Goal: Navigation & Orientation: Find specific page/section

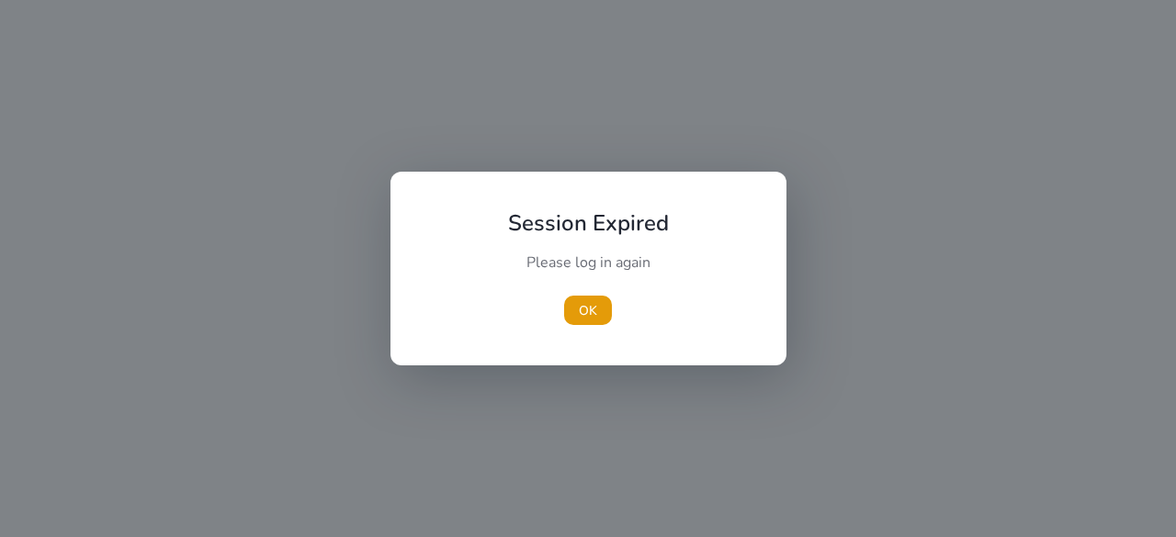
drag, startPoint x: 625, startPoint y: 323, endPoint x: 613, endPoint y: 317, distance: 13.6
click at [623, 322] on div "OK" at bounding box center [588, 310] width 205 height 29
click at [617, 321] on div "OK" at bounding box center [588, 310] width 205 height 29
click at [610, 314] on div "OK" at bounding box center [588, 310] width 205 height 29
click at [602, 307] on span "button" at bounding box center [588, 311] width 48 height 44
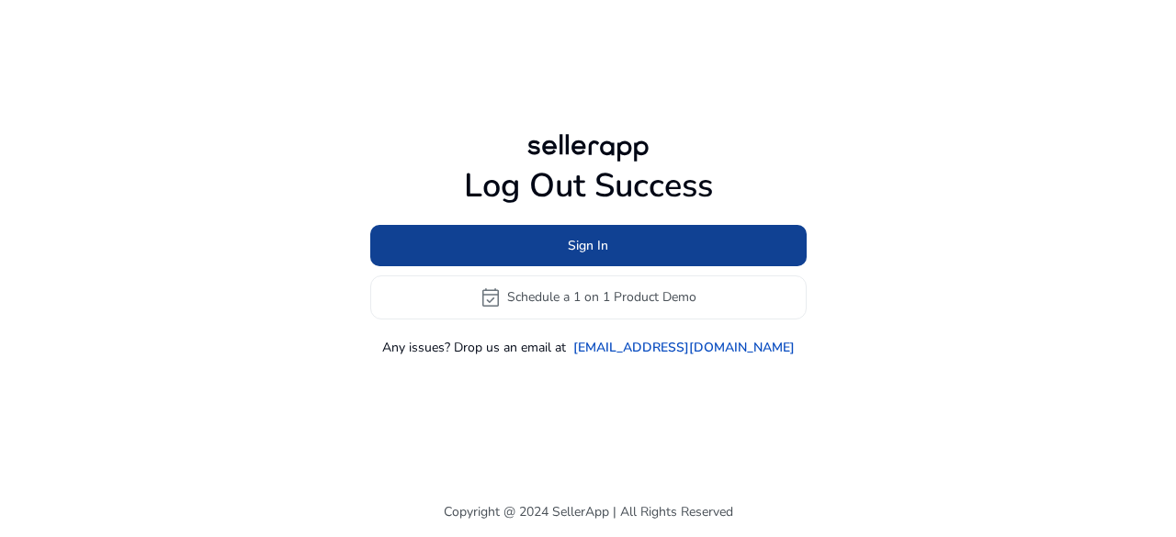
click at [615, 221] on div "Log Out Success Sign In event_available Schedule a 1 on 1 Product Demo Any issu…" at bounding box center [588, 261] width 436 height 190
click at [616, 235] on span at bounding box center [588, 245] width 436 height 44
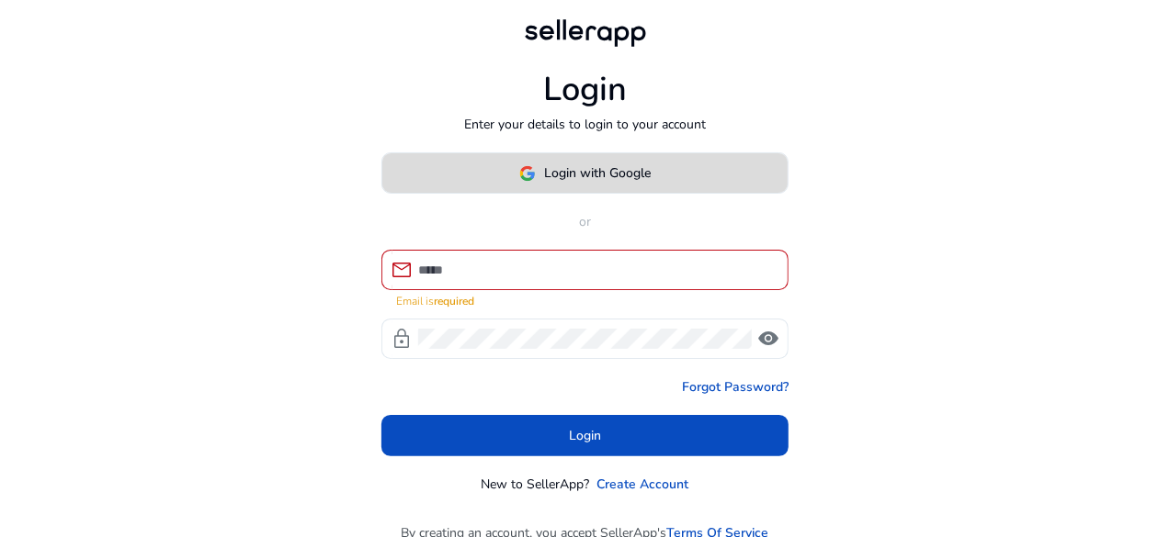
click at [632, 179] on span "Login with Google" at bounding box center [598, 173] width 107 height 19
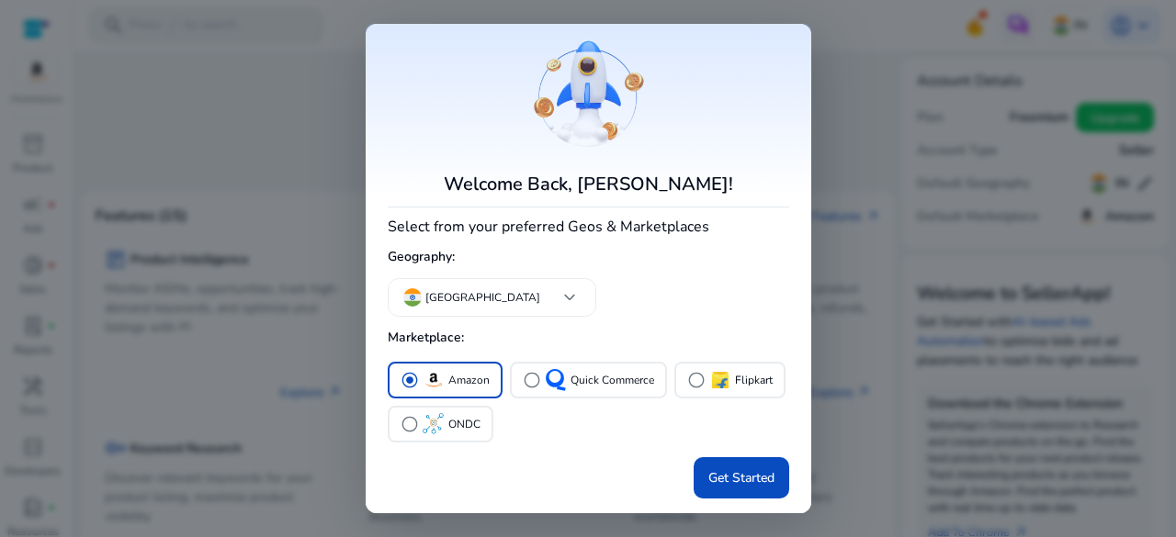
click at [26, 81] on div at bounding box center [588, 268] width 1176 height 537
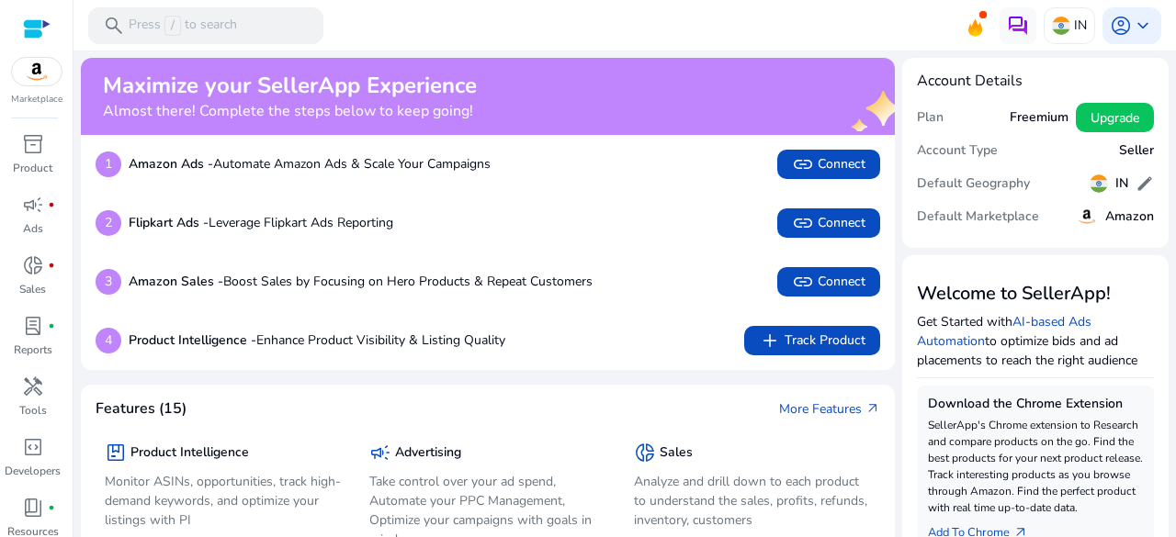
click at [0, 82] on div "Marketplace" at bounding box center [36, 53] width 73 height 107
click at [40, 63] on img at bounding box center [37, 72] width 50 height 28
drag, startPoint x: 40, startPoint y: 62, endPoint x: 80, endPoint y: 77, distance: 43.3
click at [40, 62] on img at bounding box center [37, 72] width 50 height 28
click at [39, 78] on img at bounding box center [37, 72] width 50 height 28
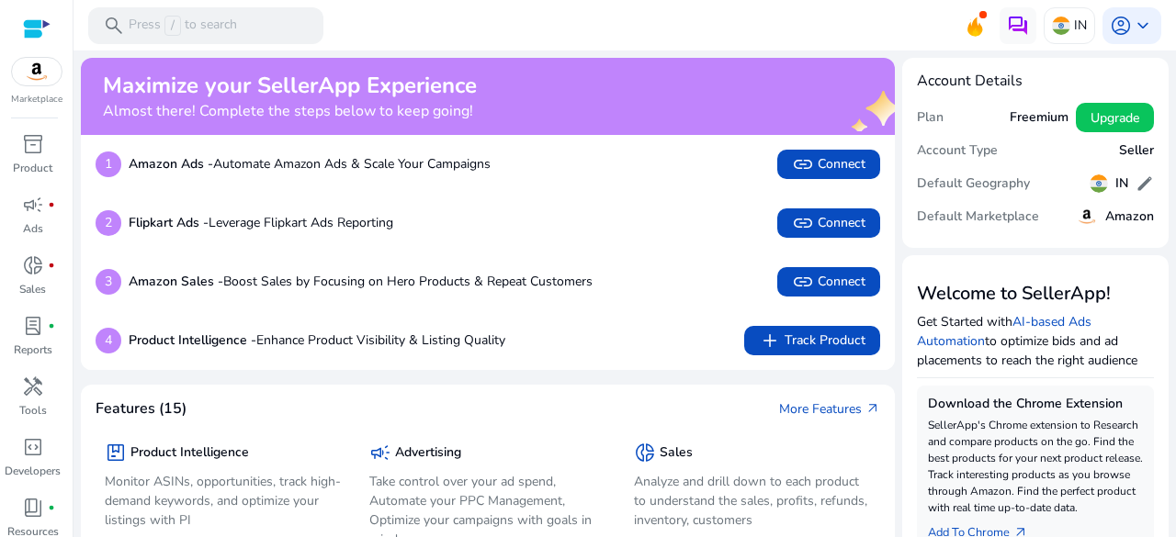
click at [61, 73] on img at bounding box center [37, 72] width 50 height 28
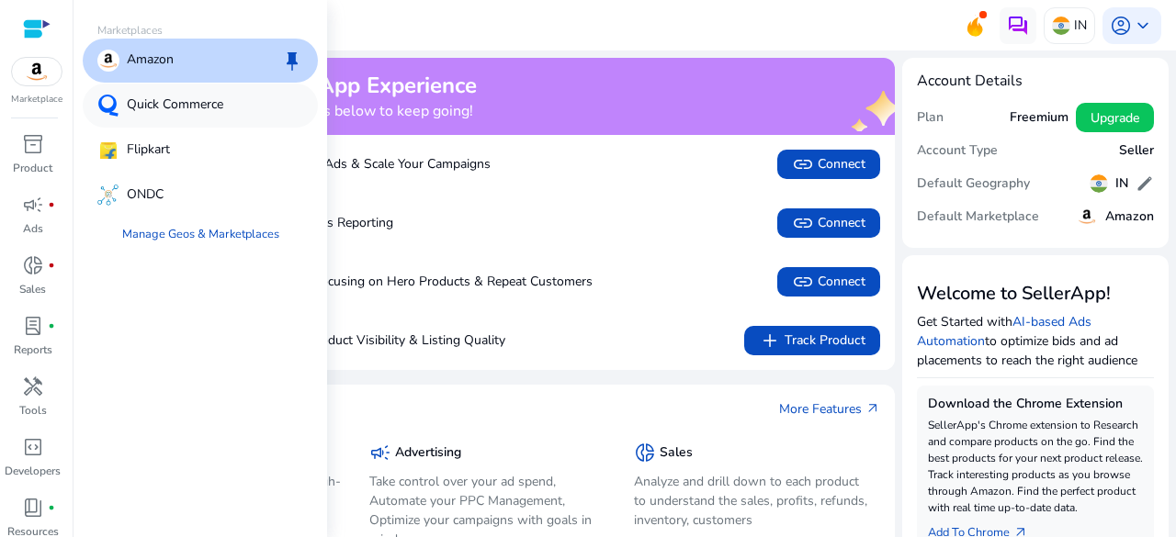
click at [188, 98] on p "Quick Commerce" at bounding box center [175, 106] width 96 height 22
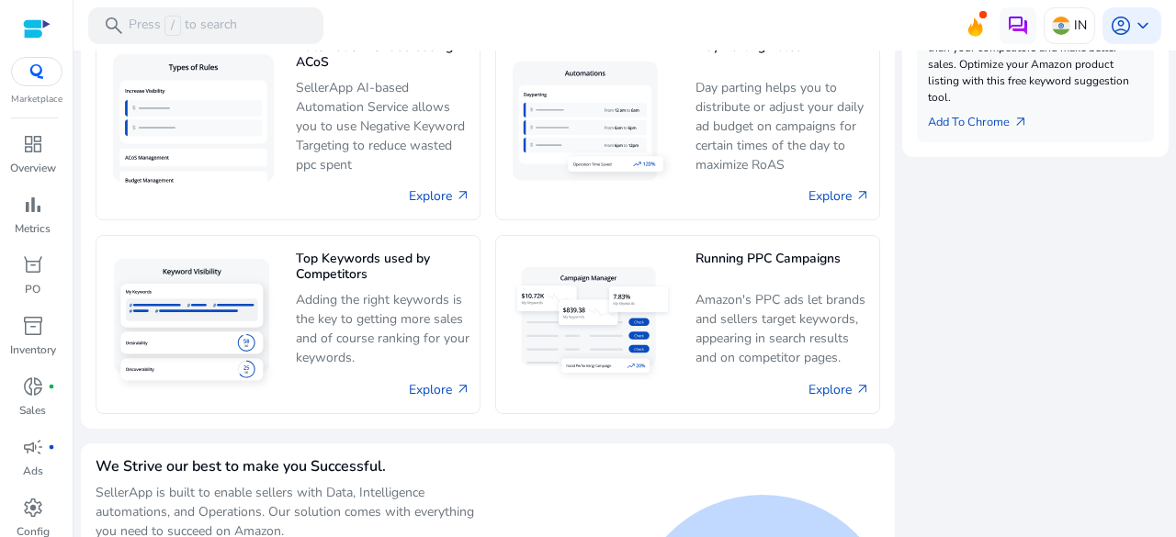
scroll to position [1022, 0]
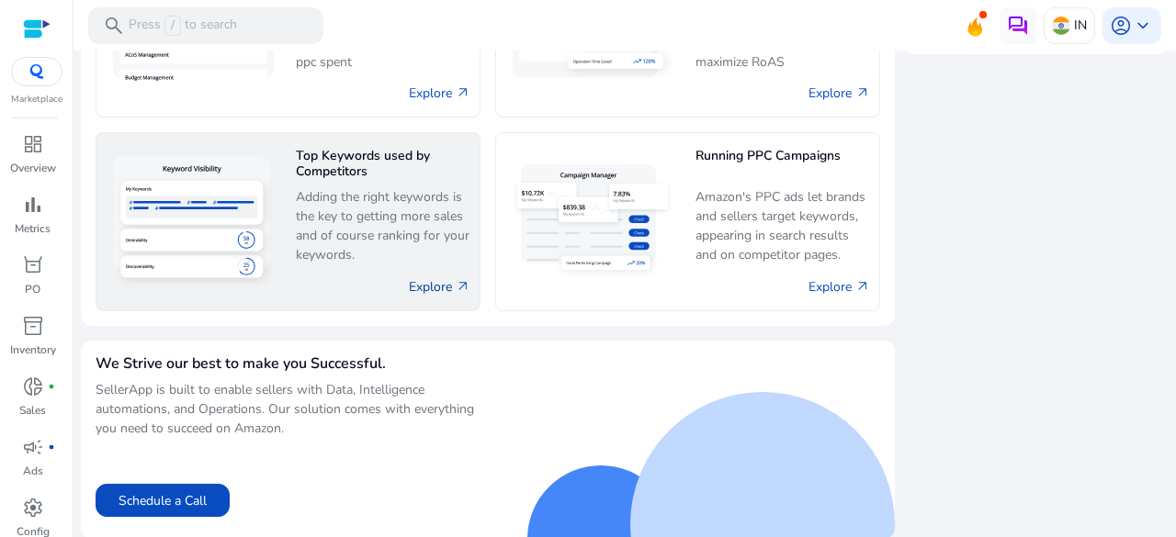
click at [448, 277] on link "Explore arrow_outward" at bounding box center [440, 286] width 62 height 19
